Goal: Use online tool/utility: Utilize a website feature to perform a specific function

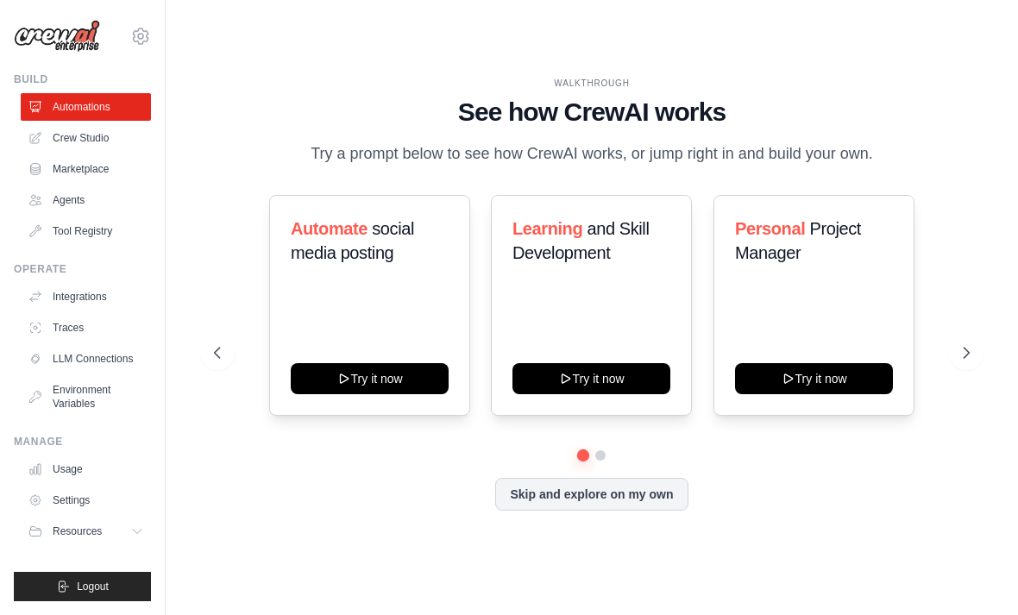
click at [100, 141] on link "Crew Studio" at bounding box center [86, 138] width 130 height 28
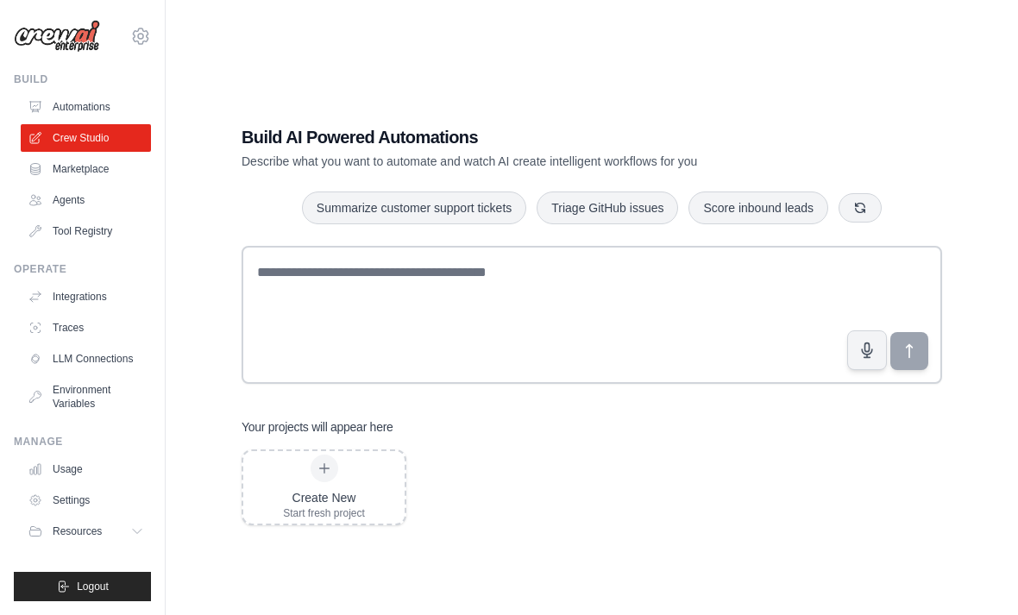
click at [329, 482] on div at bounding box center [324, 468] width 28 height 28
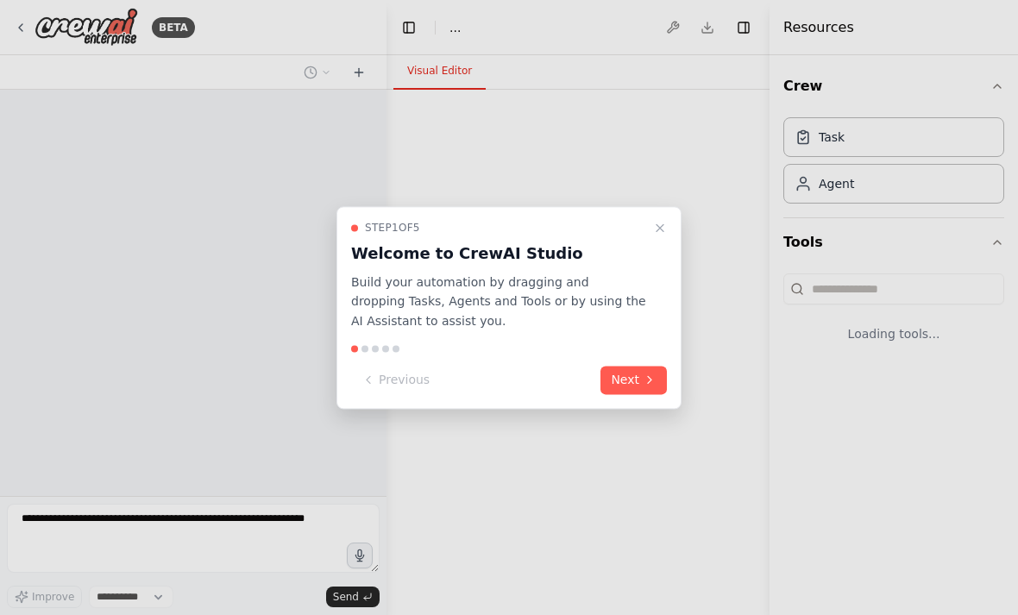
select select "****"
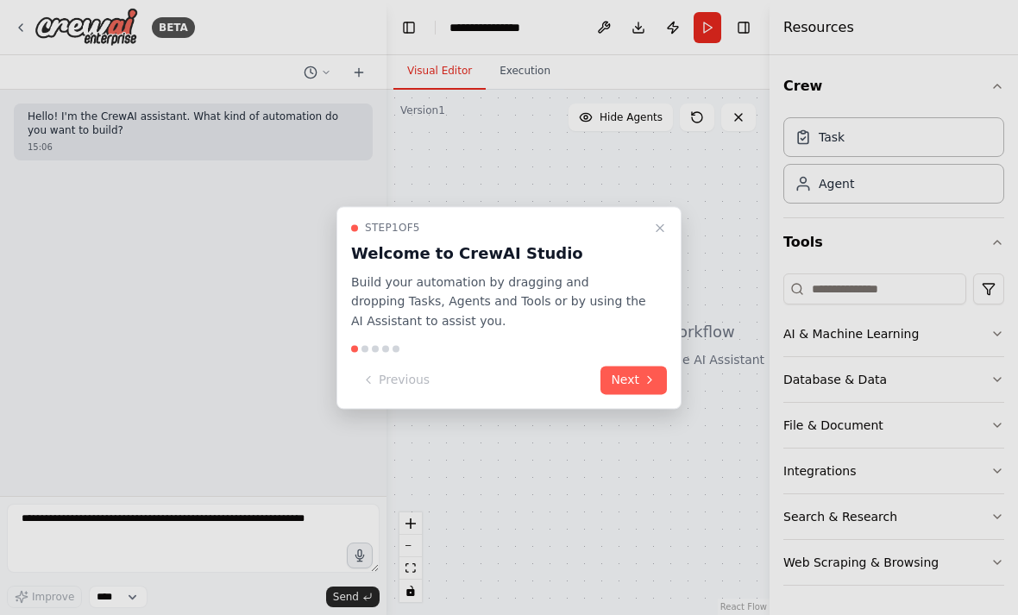
click at [637, 377] on button "Next" at bounding box center [633, 380] width 66 height 28
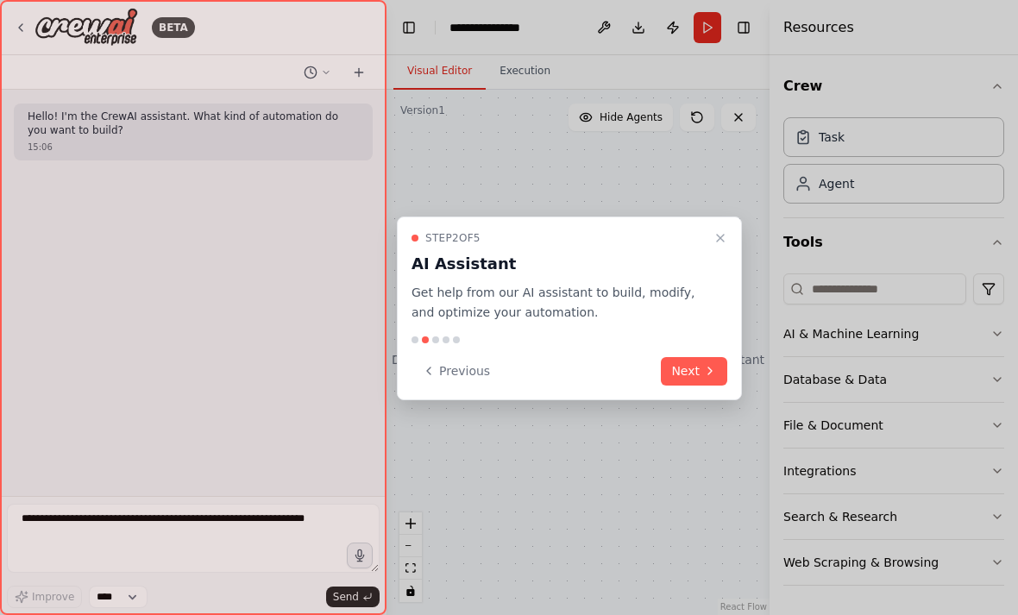
click at [682, 372] on button "Next" at bounding box center [694, 371] width 66 height 28
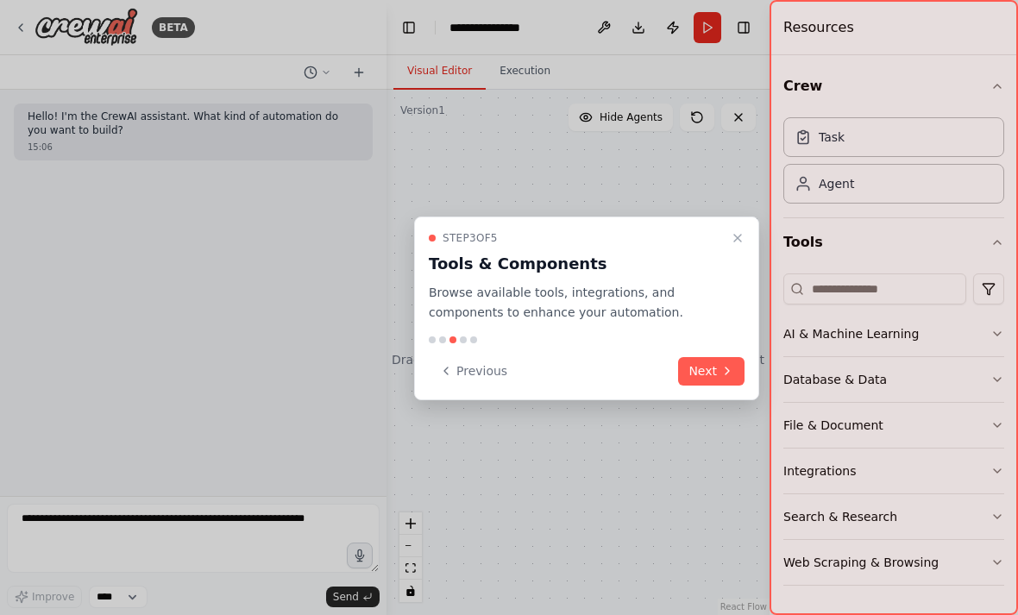
click at [690, 373] on button "Next" at bounding box center [711, 371] width 66 height 28
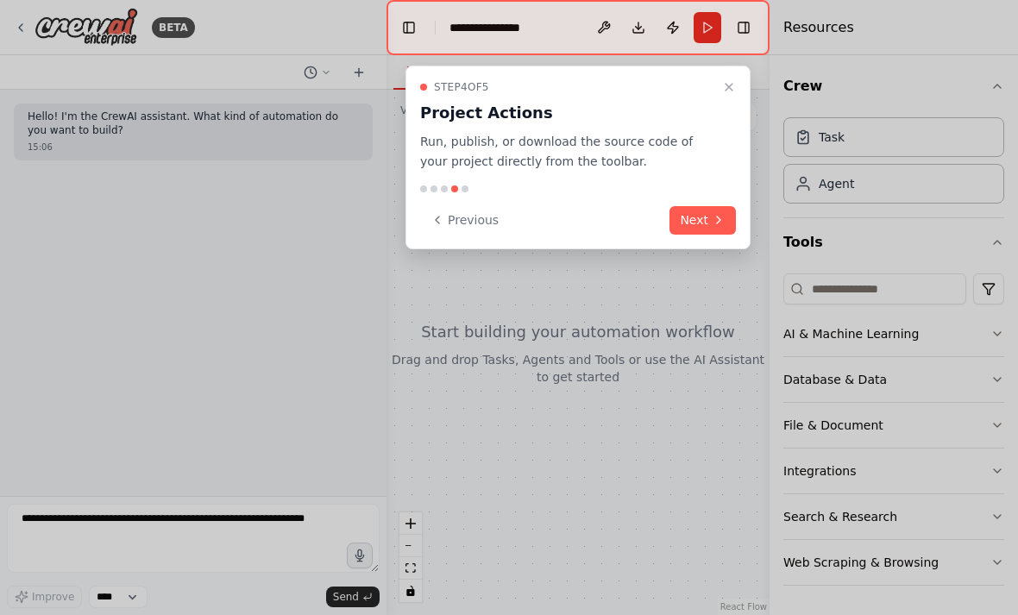
click at [703, 223] on button "Next" at bounding box center [702, 220] width 66 height 28
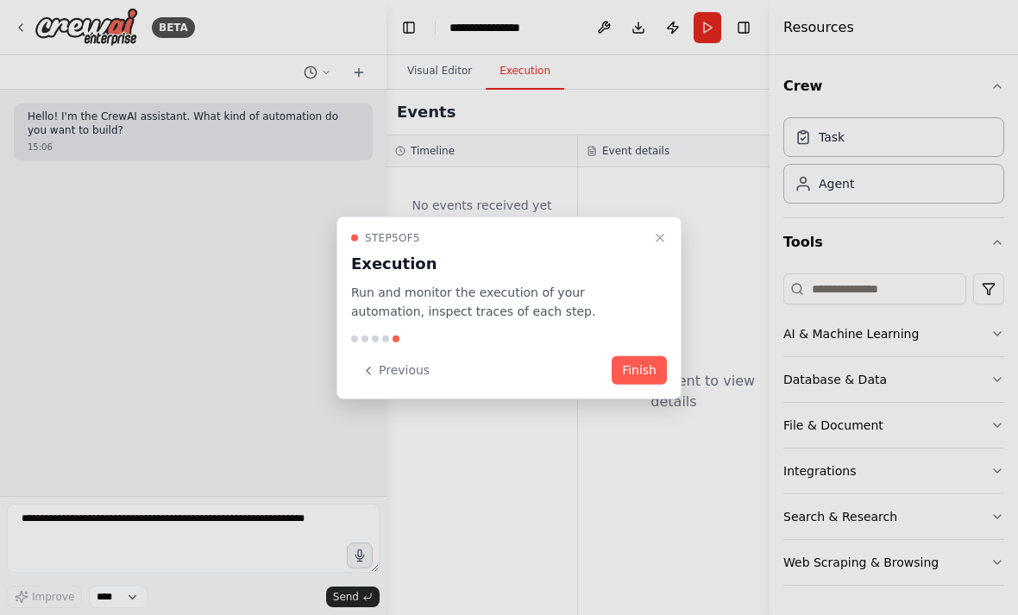
click at [620, 356] on button "Finish" at bounding box center [638, 370] width 55 height 28
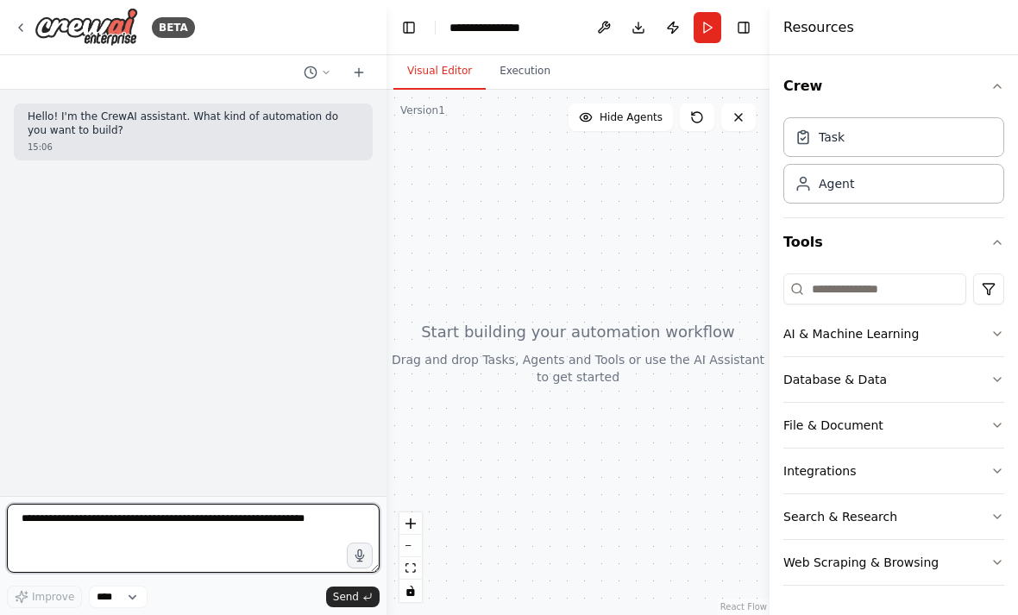
click at [204, 519] on textarea at bounding box center [193, 538] width 373 height 69
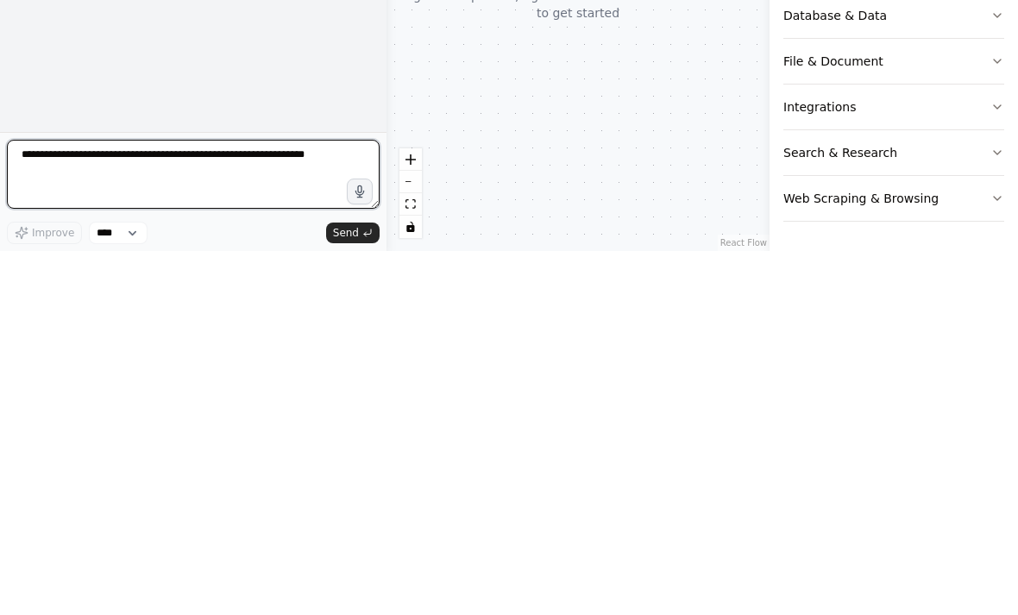
click at [323, 504] on textarea at bounding box center [193, 538] width 373 height 69
click at [274, 504] on textarea at bounding box center [193, 538] width 373 height 69
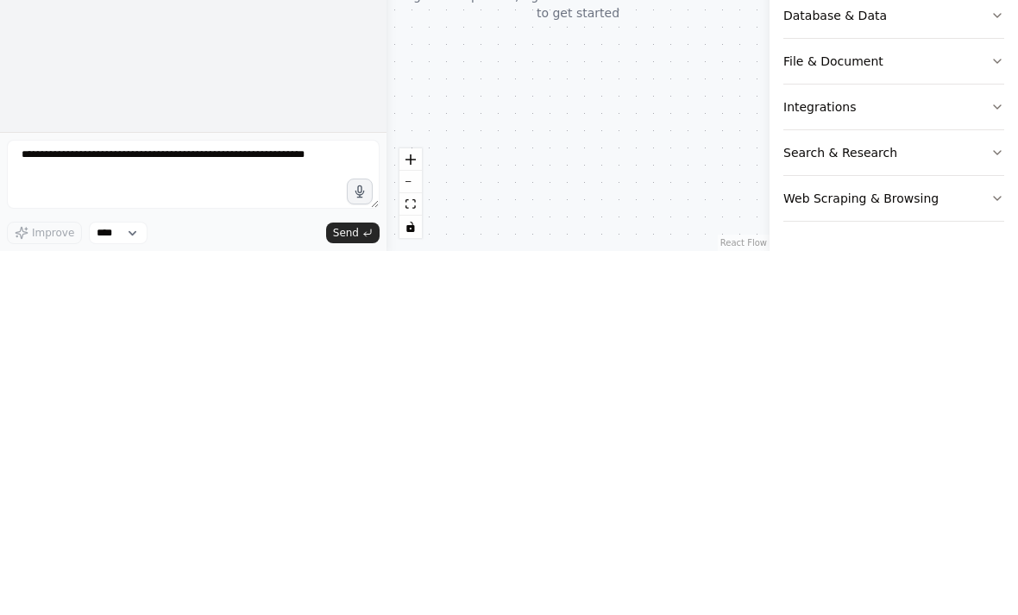
click at [629, 122] on div at bounding box center [577, 352] width 383 height 525
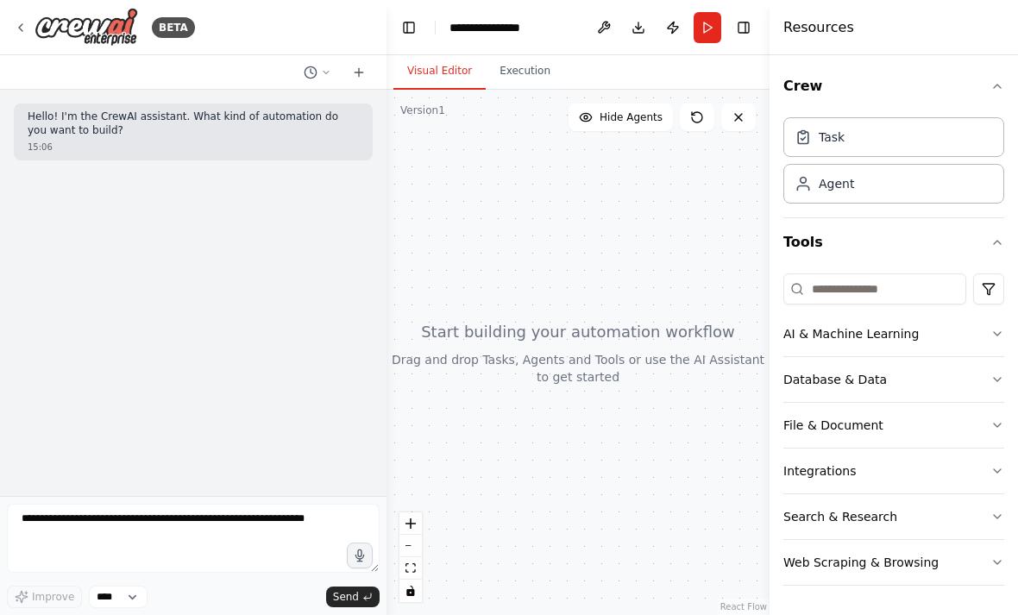
click at [357, 71] on icon at bounding box center [359, 73] width 14 height 14
click at [360, 73] on icon at bounding box center [359, 73] width 14 height 14
